Goal: Transaction & Acquisition: Obtain resource

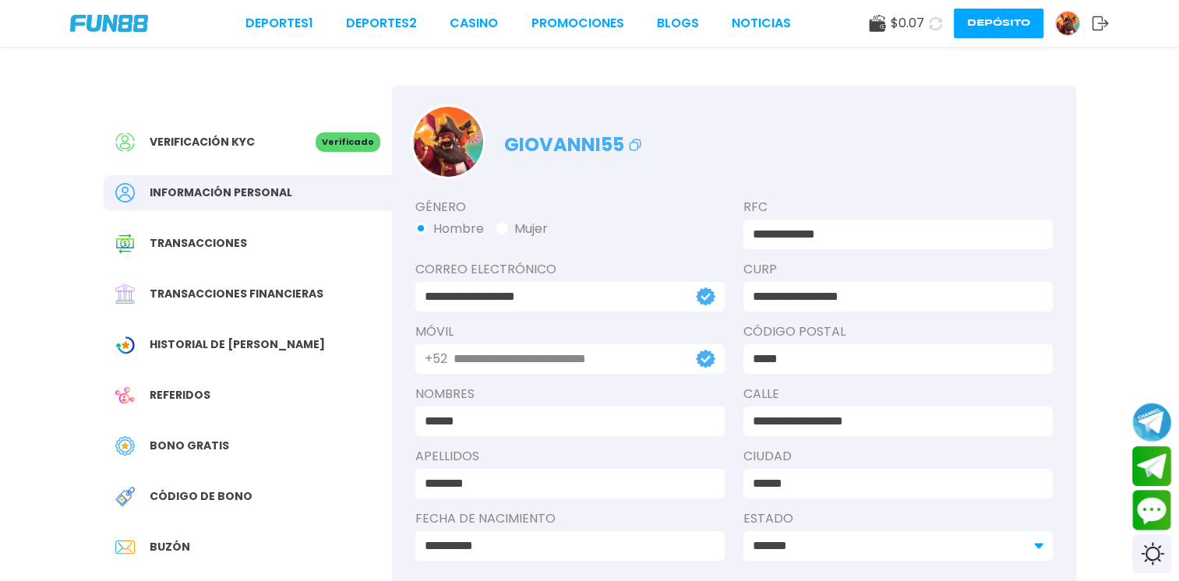
click at [196, 445] on span "Bono Gratis" at bounding box center [189, 446] width 79 height 16
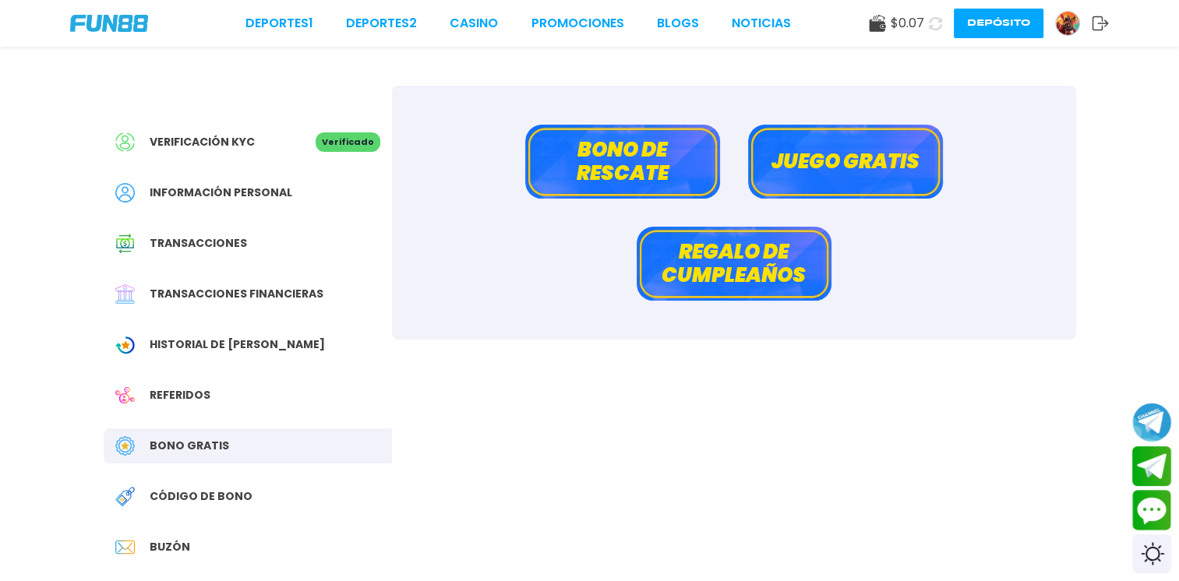
click at [682, 164] on button "Bono de rescate" at bounding box center [622, 162] width 195 height 74
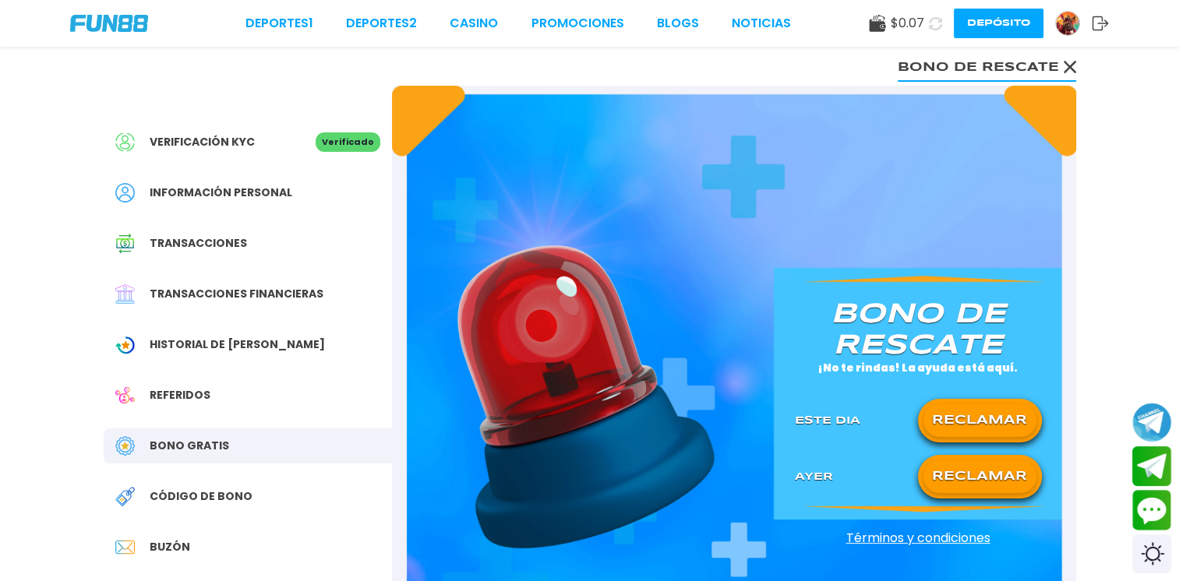
click at [981, 478] on button "RECLAMAR" at bounding box center [979, 477] width 113 height 33
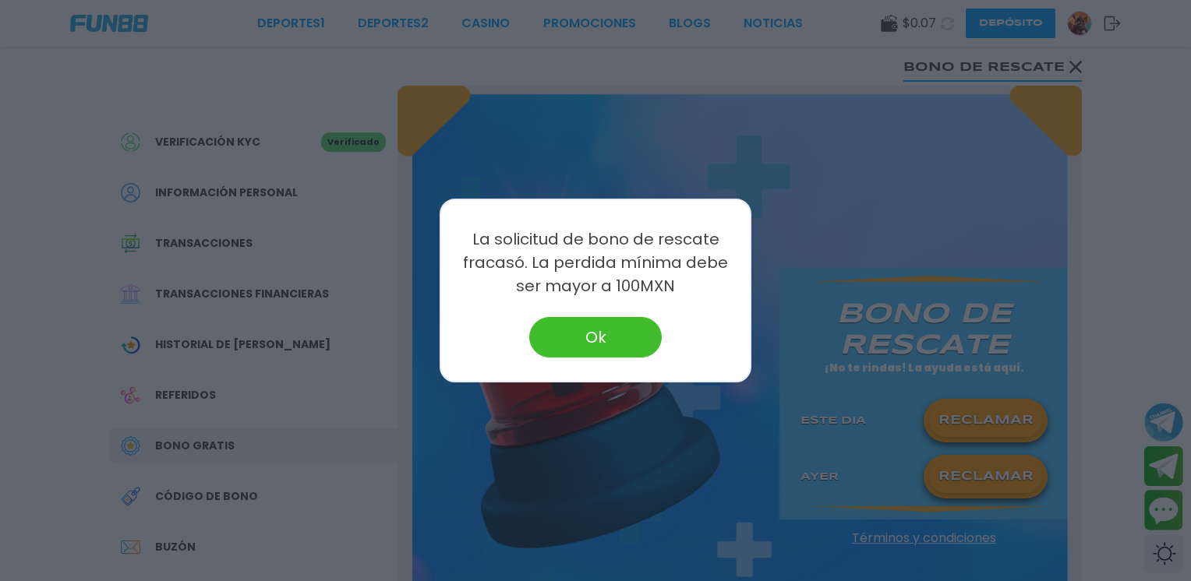
click at [630, 335] on button "Ok" at bounding box center [595, 337] width 132 height 41
